Goal: Task Accomplishment & Management: Use online tool/utility

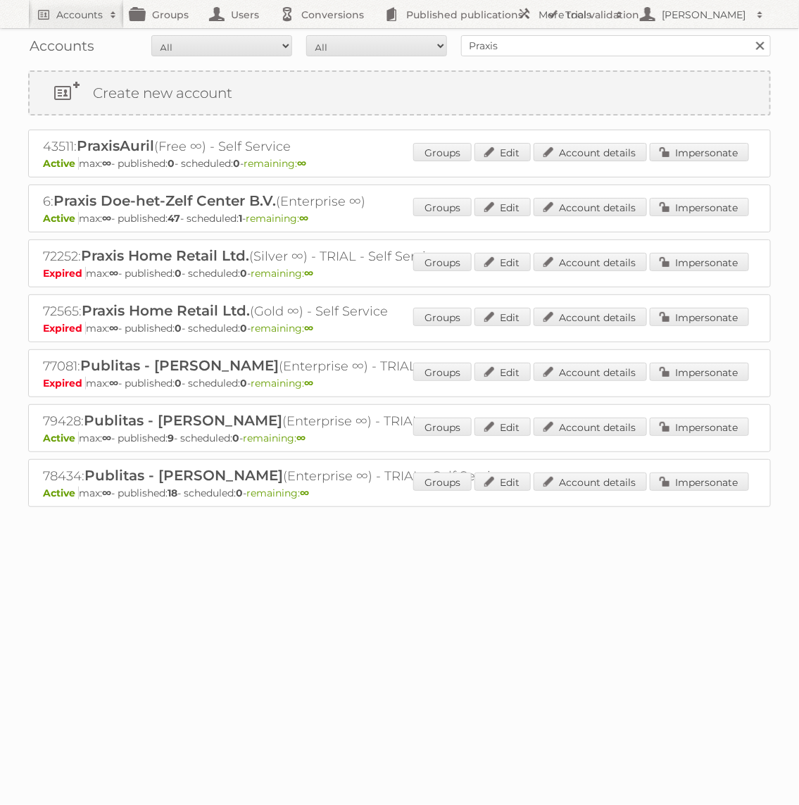
click at [527, 53] on input "Praxis" at bounding box center [616, 45] width 310 height 21
type input "P"
type input "Gamma"
click at [749, 35] on input "Search" at bounding box center [759, 45] width 21 height 21
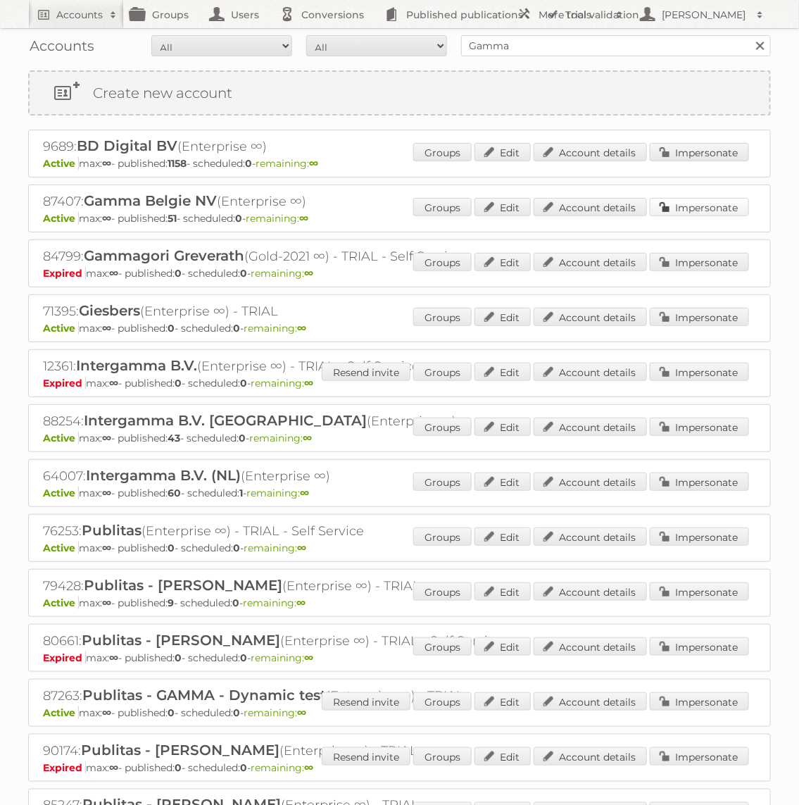
click at [707, 204] on link "Impersonate" at bounding box center [699, 207] width 99 height 18
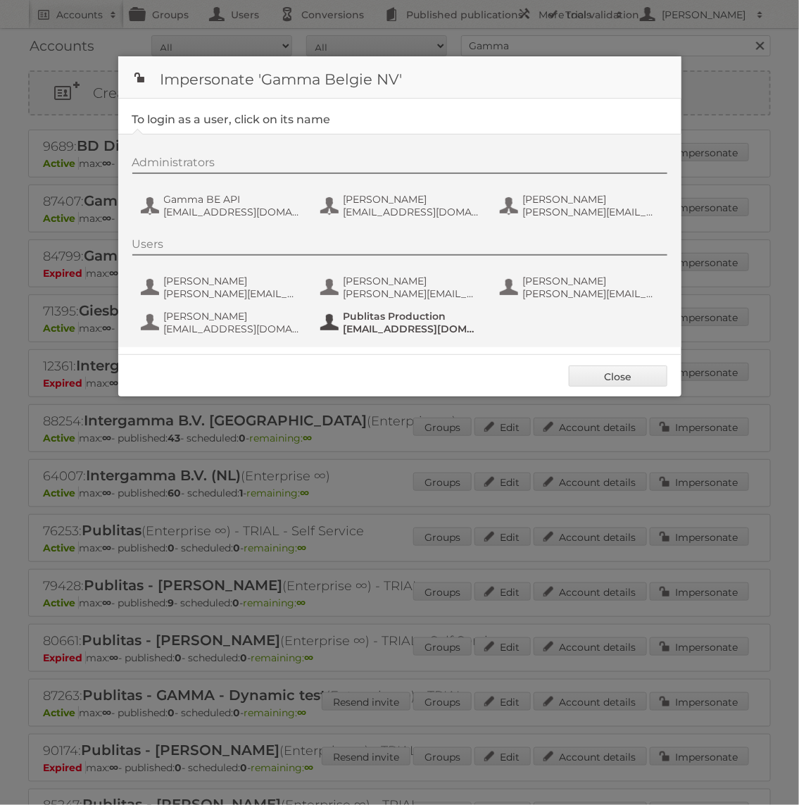
click at [426, 314] on span "Publitas Production" at bounding box center [412, 316] width 137 height 13
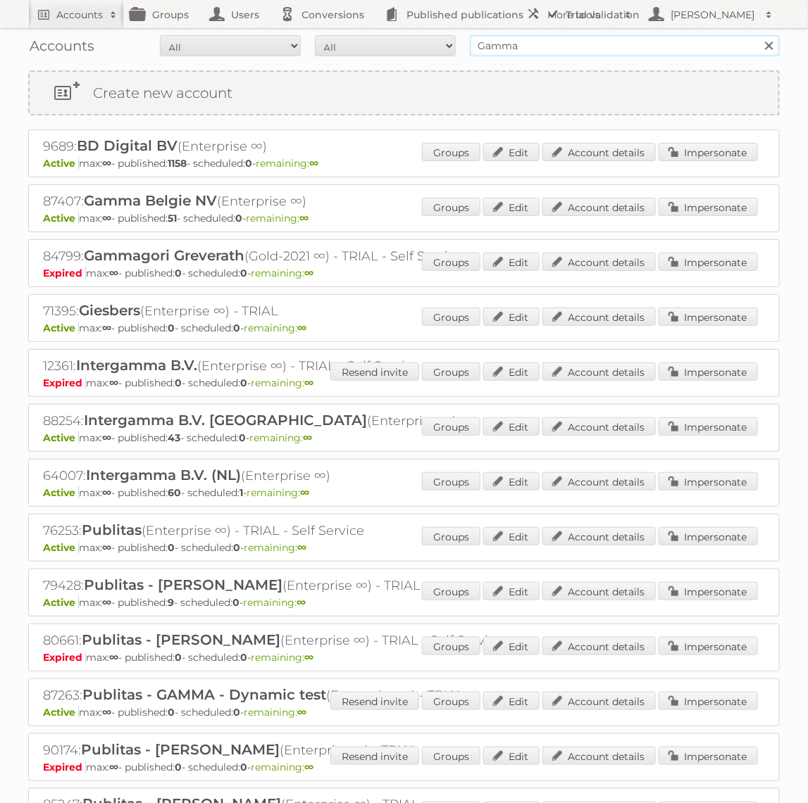
click at [599, 43] on input "Gamma" at bounding box center [625, 45] width 310 height 21
type input "eto"
click at [758, 35] on input "Search" at bounding box center [768, 45] width 21 height 21
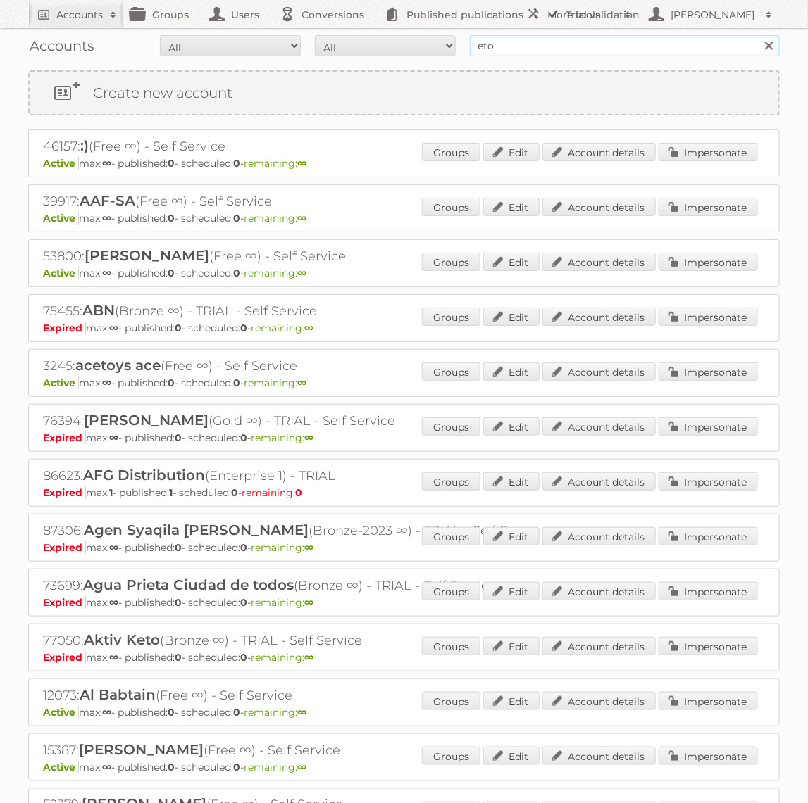
click at [537, 38] on input "eto" at bounding box center [625, 45] width 310 height 21
type input "Etos"
click at [758, 35] on input "Search" at bounding box center [768, 45] width 21 height 21
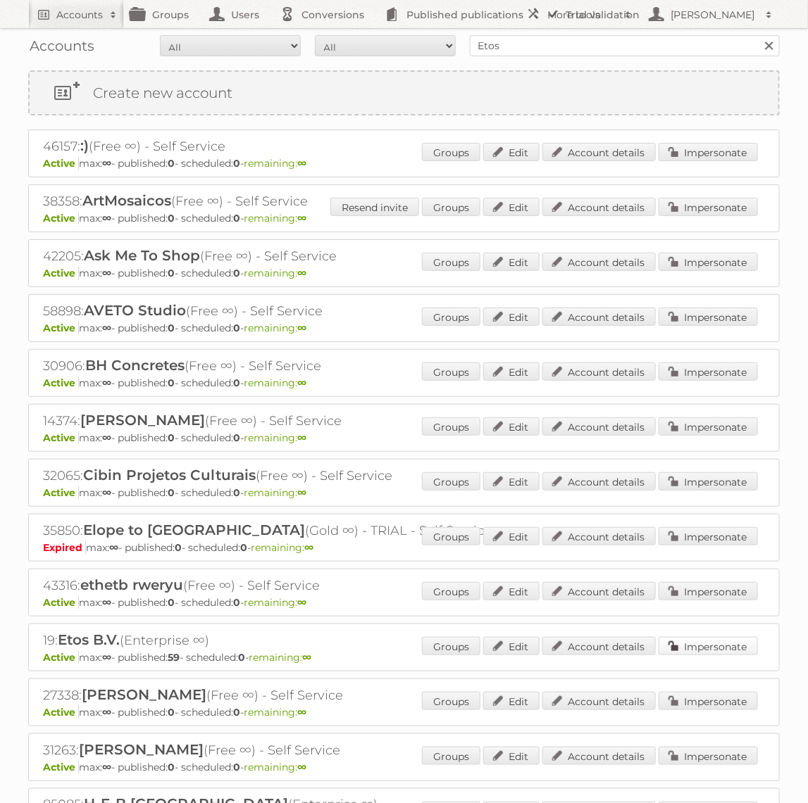
click at [708, 646] on link "Impersonate" at bounding box center [707, 646] width 99 height 18
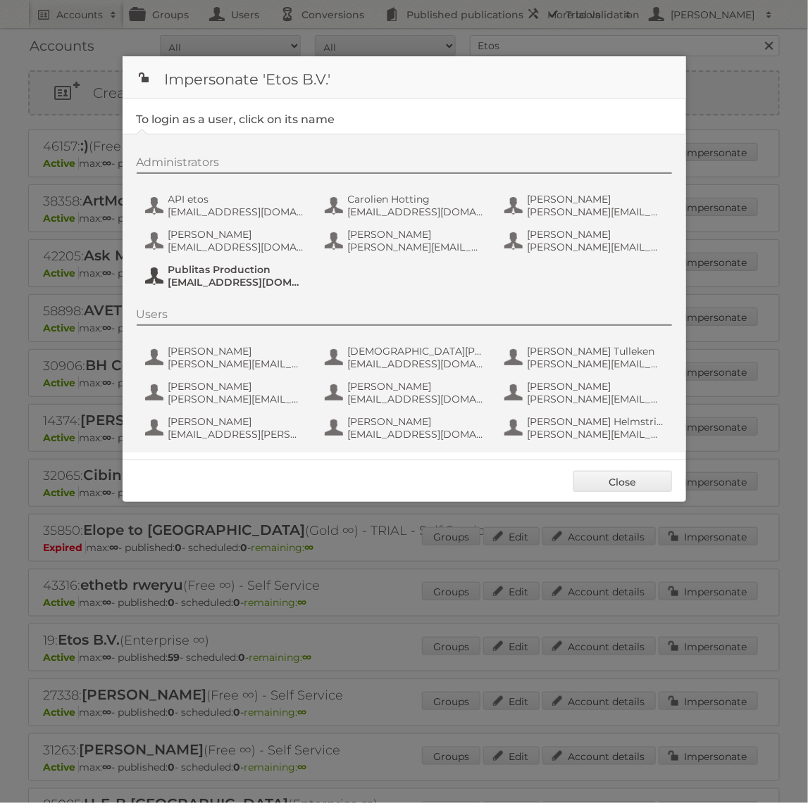
click at [256, 283] on span "fs+etos@publitas.com" at bounding box center [236, 282] width 137 height 13
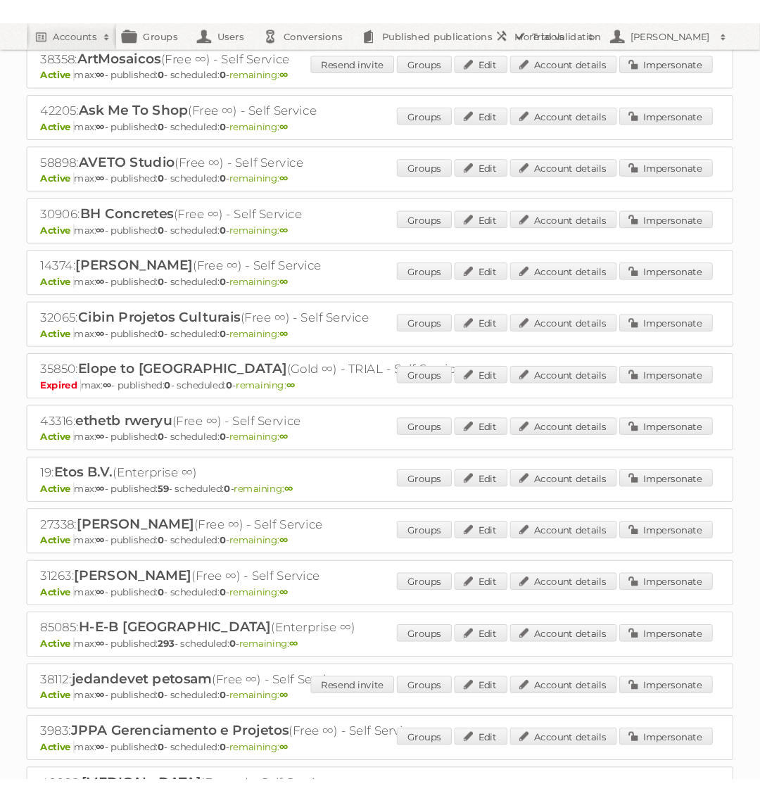
scroll to position [165, 0]
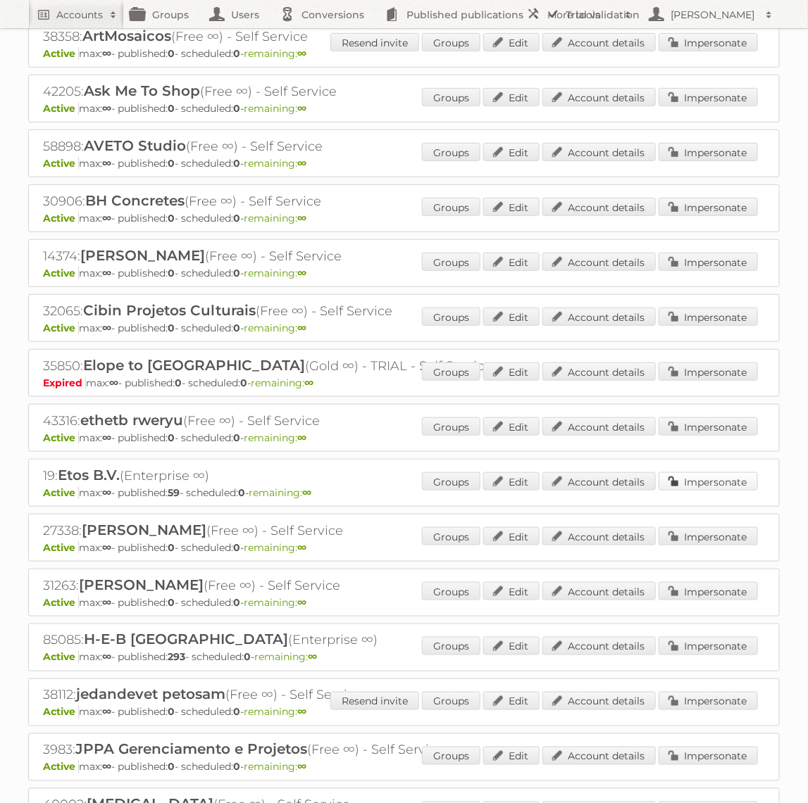
click at [698, 475] on link "Impersonate" at bounding box center [707, 481] width 99 height 18
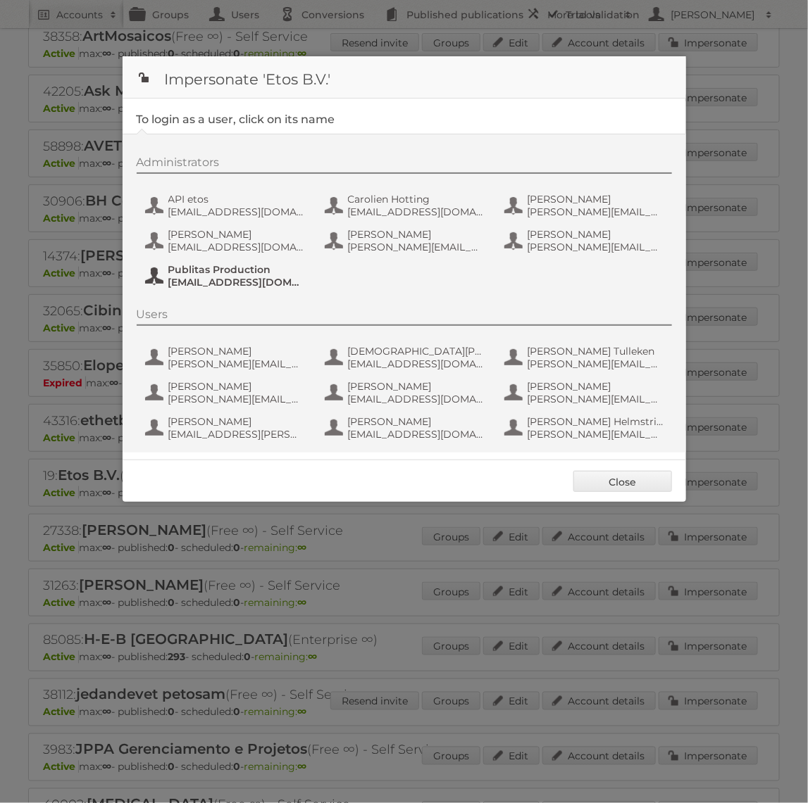
click at [293, 281] on span "fs+etos@publitas.com" at bounding box center [236, 282] width 137 height 13
